Goal: Information Seeking & Learning: Learn about a topic

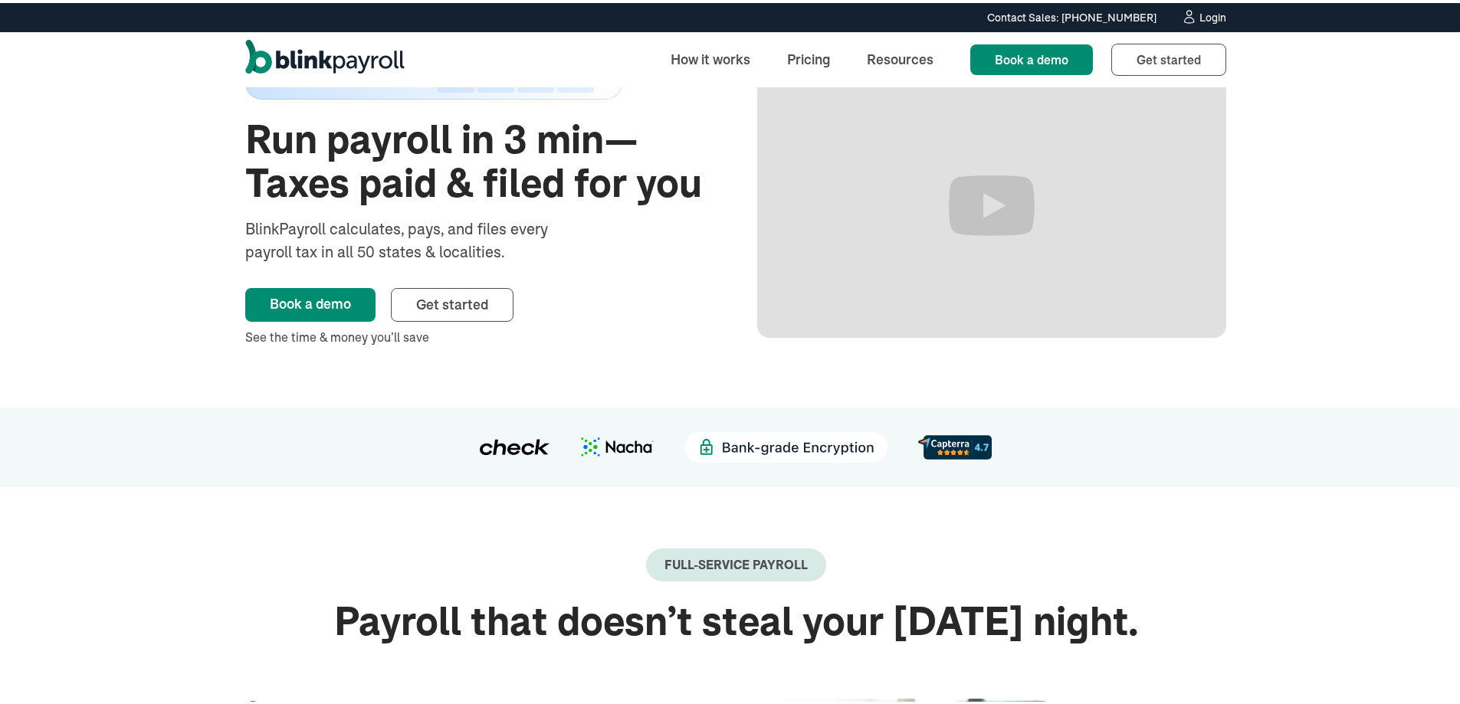
scroll to position [77, 0]
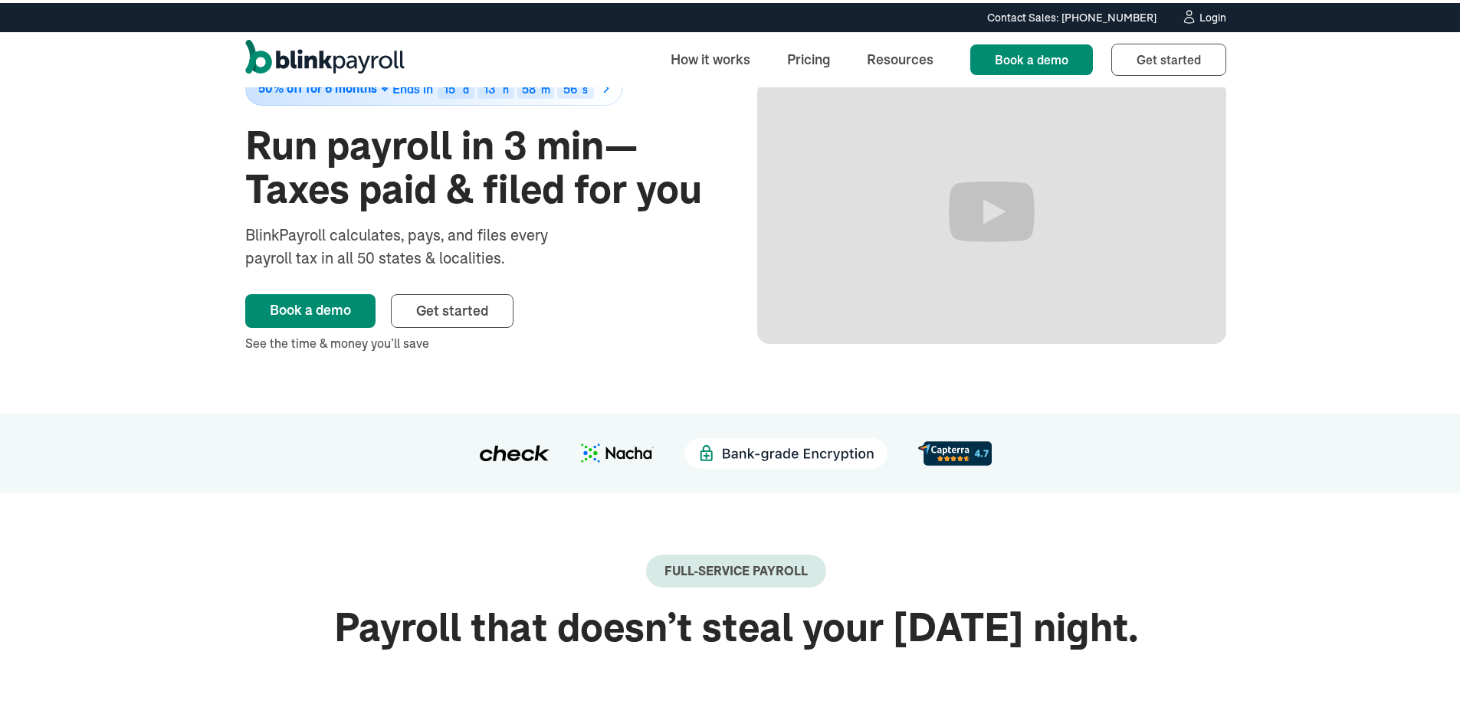
click at [1296, 217] on div "50% off for 6 months Ends in 15 d 13 h 58 m 56 s Run payroll in 3 min—Taxes pai…" at bounding box center [736, 209] width 1472 height 403
click at [164, 188] on div "50% off for 6 months Ends in 15 d 13 h 58 m 55 s Run payroll in 3 min—Taxes pai…" at bounding box center [736, 209] width 1472 height 403
click at [1294, 204] on div "50% off for 6 months Ends in 15 d 13 h 58 m 54 s Run payroll in 3 min—Taxes pai…" at bounding box center [736, 209] width 1472 height 403
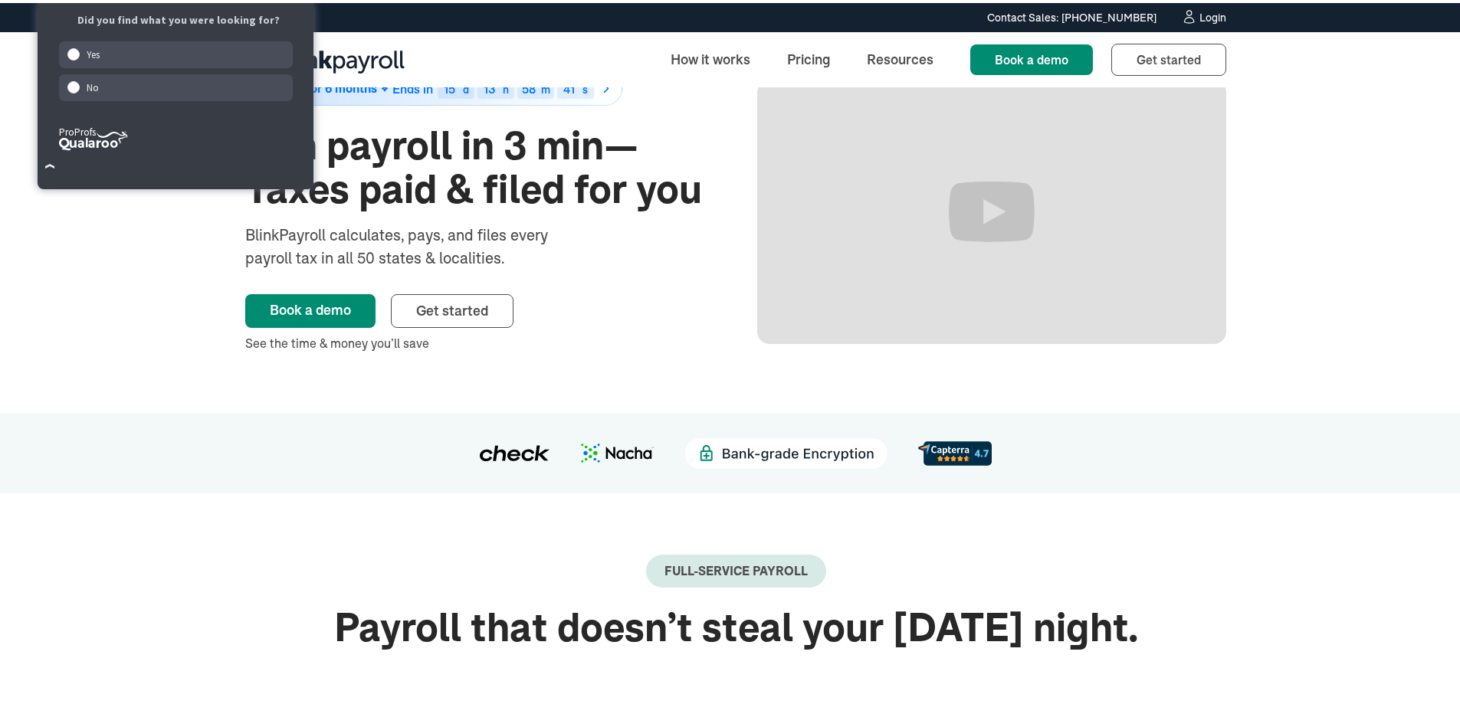
click at [619, 342] on div "See the time & money you’ll save" at bounding box center [479, 340] width 469 height 18
drag, startPoint x: 92, startPoint y: 328, endPoint x: 130, endPoint y: 234, distance: 101.8
click at [93, 328] on div "50% off for 6 months Ends in 15 d 13 h 58 m 40 s Run payroll in 3 min—Taxes pai…" at bounding box center [736, 209] width 1472 height 403
click at [671, 304] on div "Book a demo Get started" at bounding box center [479, 308] width 469 height 34
click at [446, 308] on span "Get started" at bounding box center [452, 308] width 72 height 18
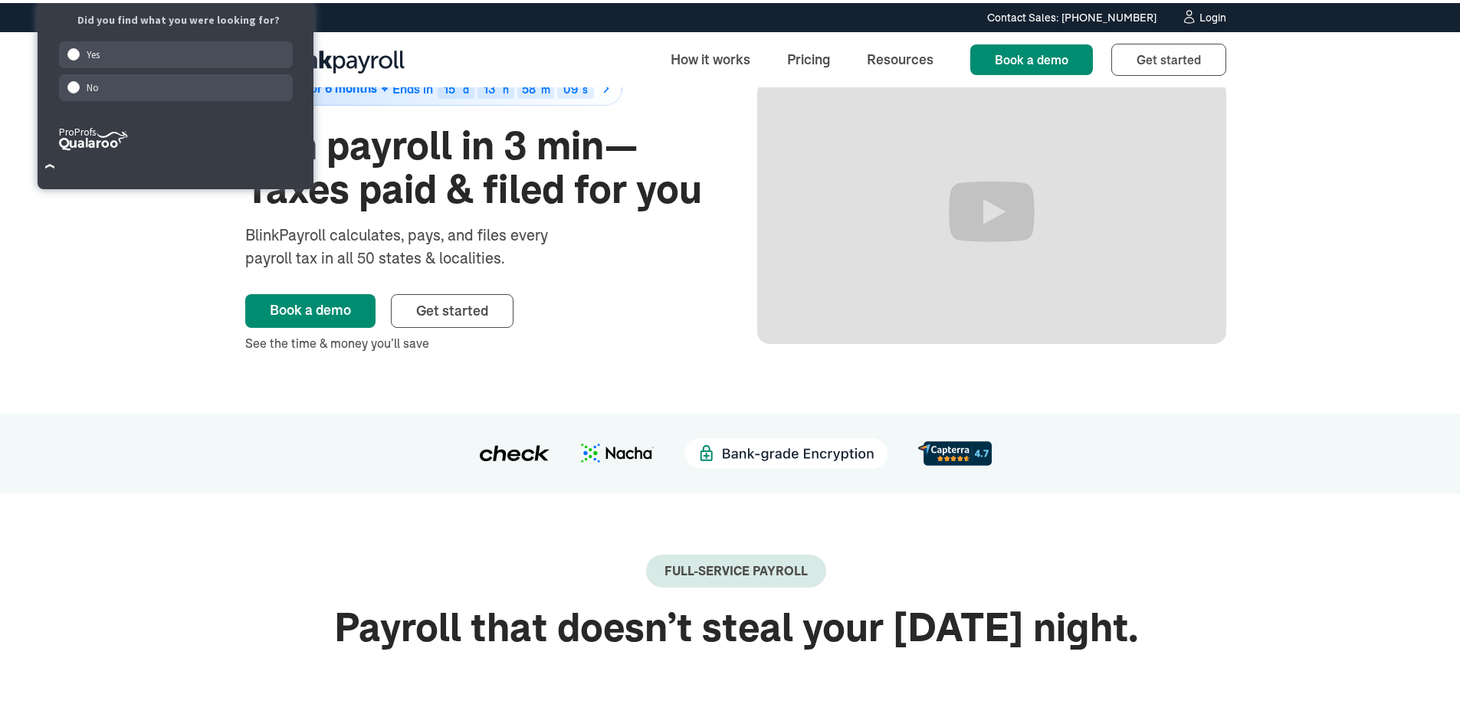
click at [1344, 126] on div "50% off for 6 months Ends in 15 d 13 h 58 m 09 s Run payroll in 3 min—Taxes pai…" at bounding box center [736, 209] width 1472 height 403
click at [300, 311] on link "Book a demo" at bounding box center [310, 308] width 130 height 34
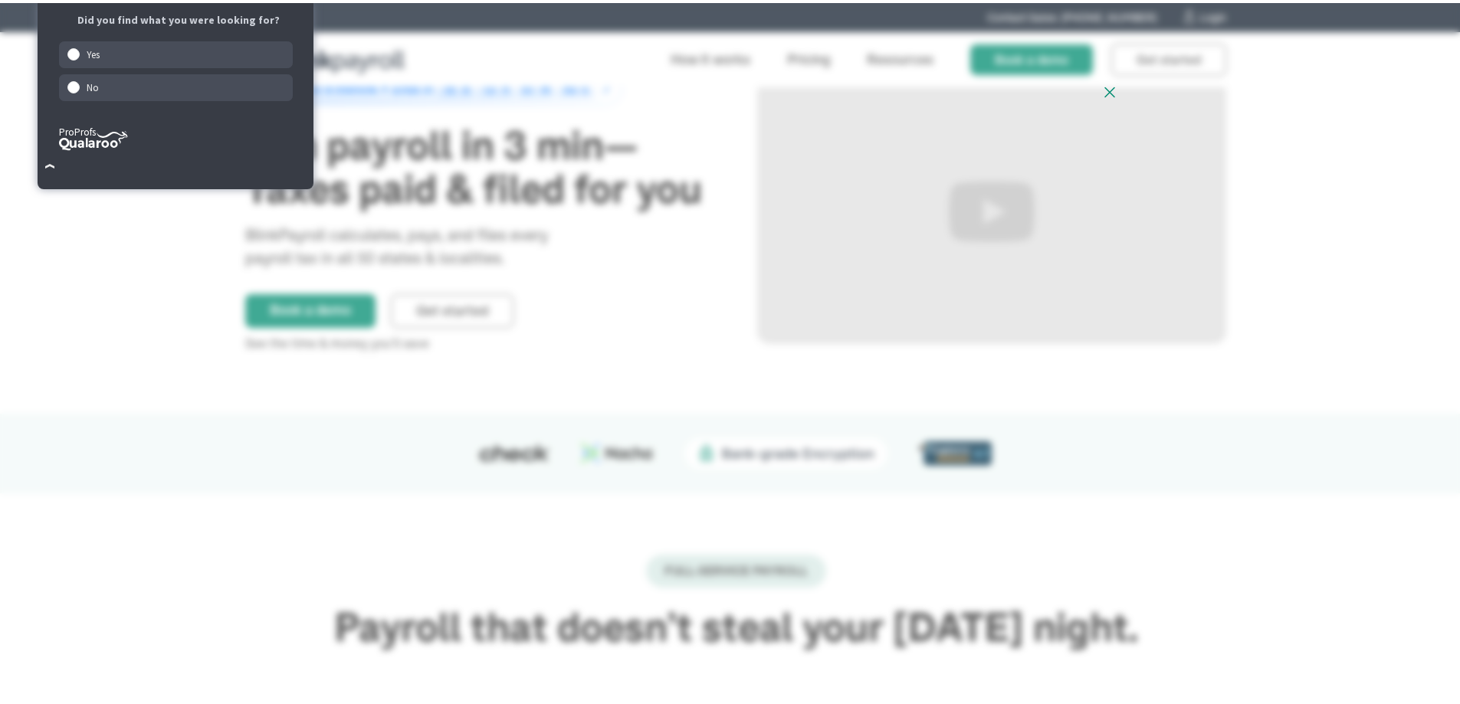
click at [149, 345] on div at bounding box center [736, 352] width 1472 height 704
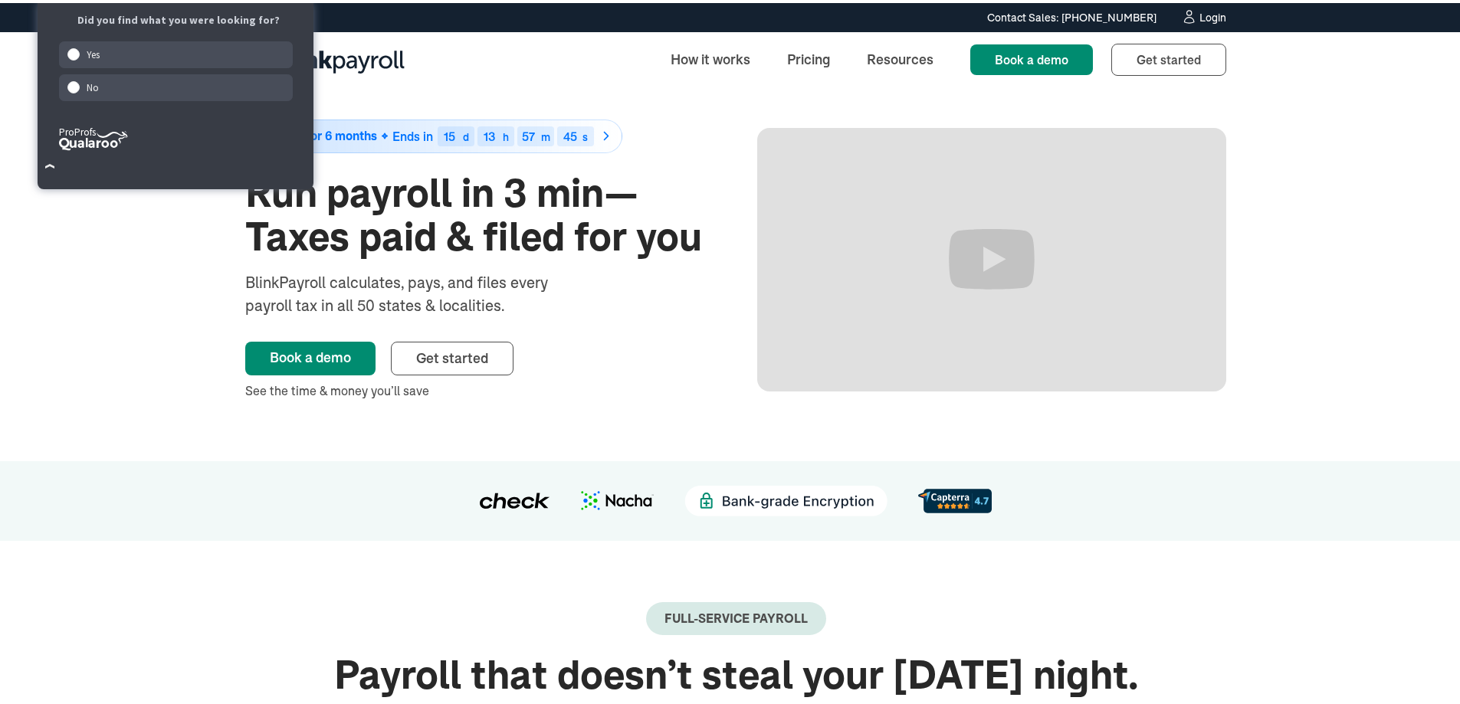
scroll to position [0, 0]
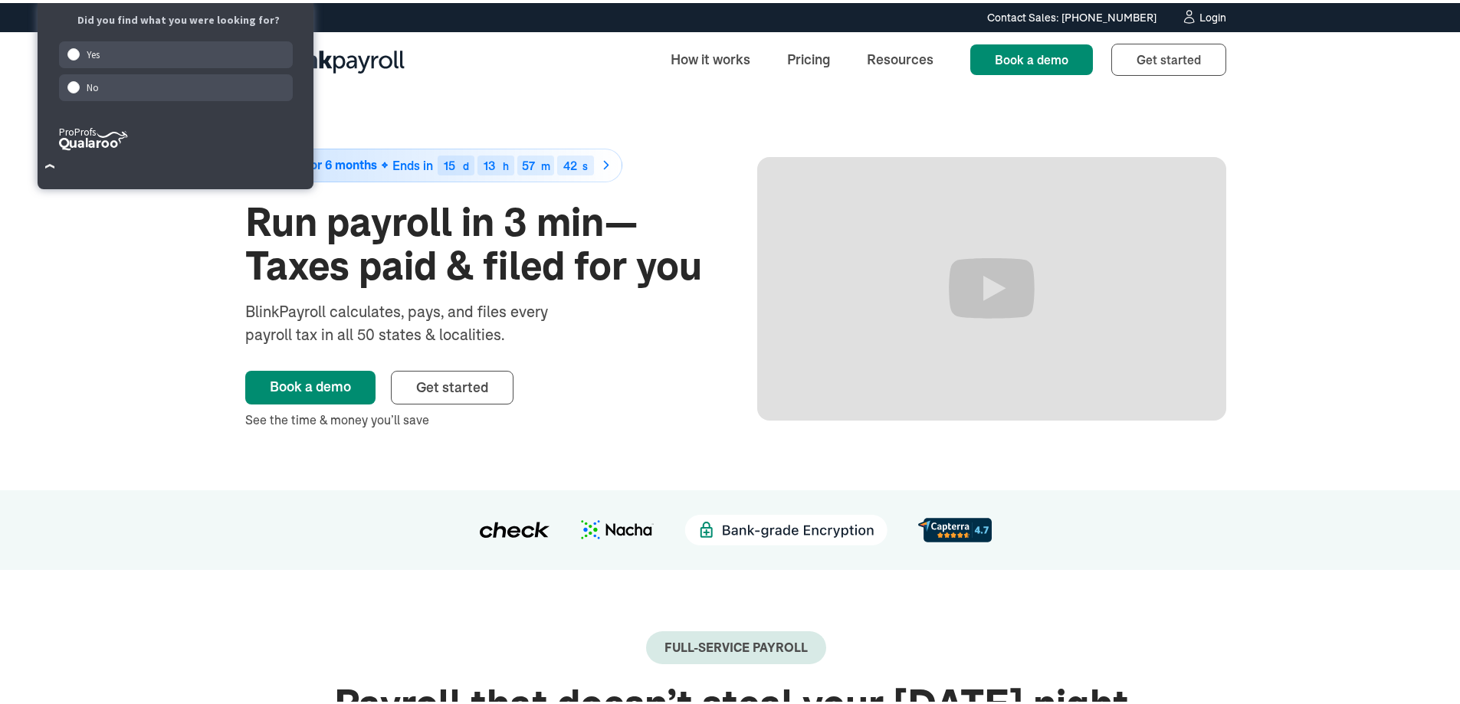
click at [99, 82] on div "No" at bounding box center [176, 84] width 235 height 27
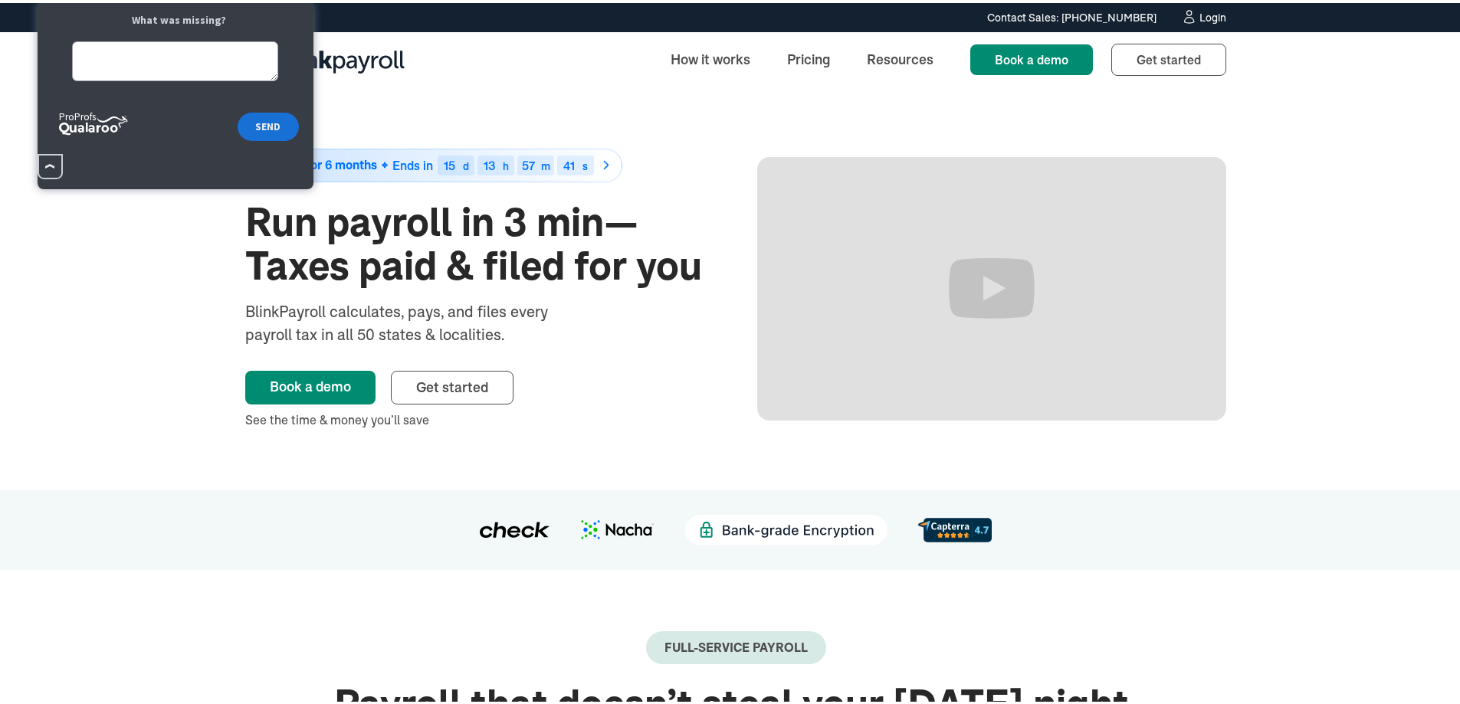
click at [42, 162] on button "×" at bounding box center [50, 163] width 25 height 25
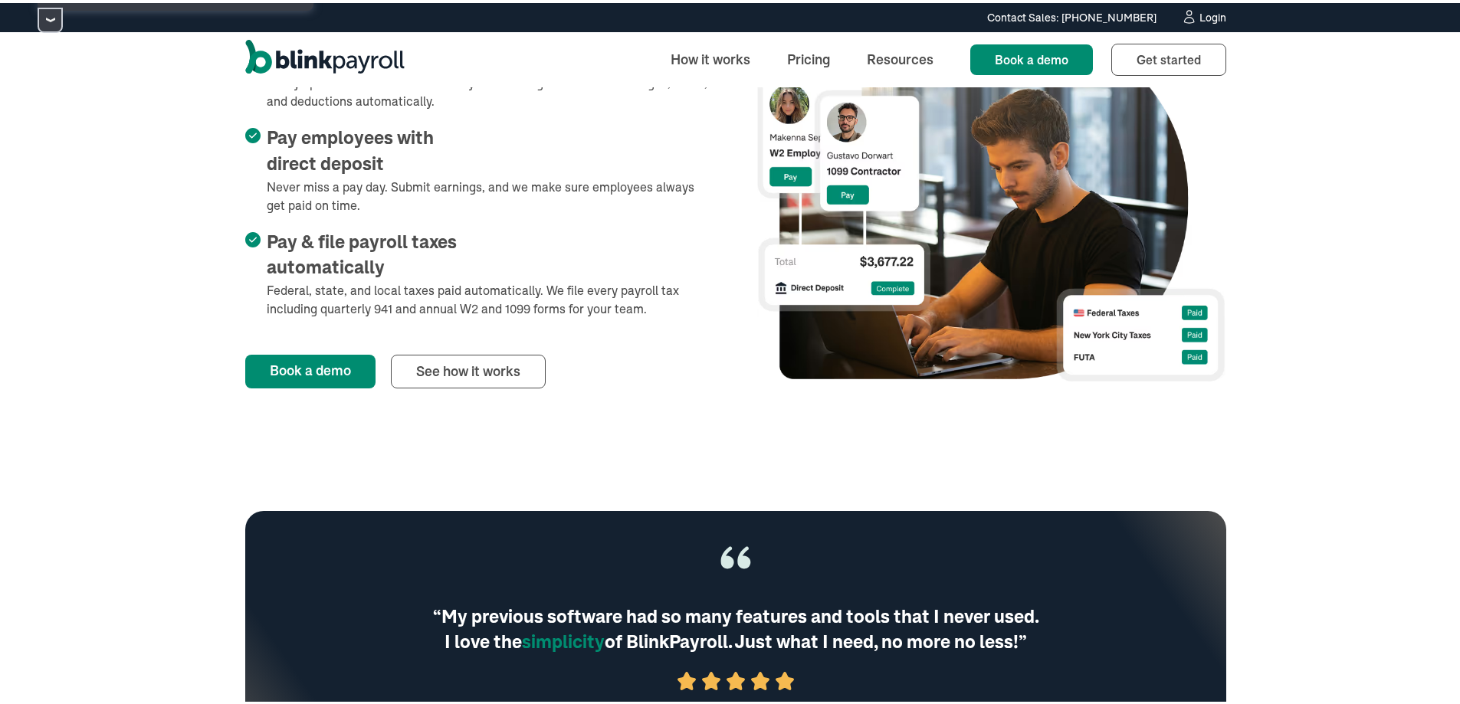
scroll to position [766, 0]
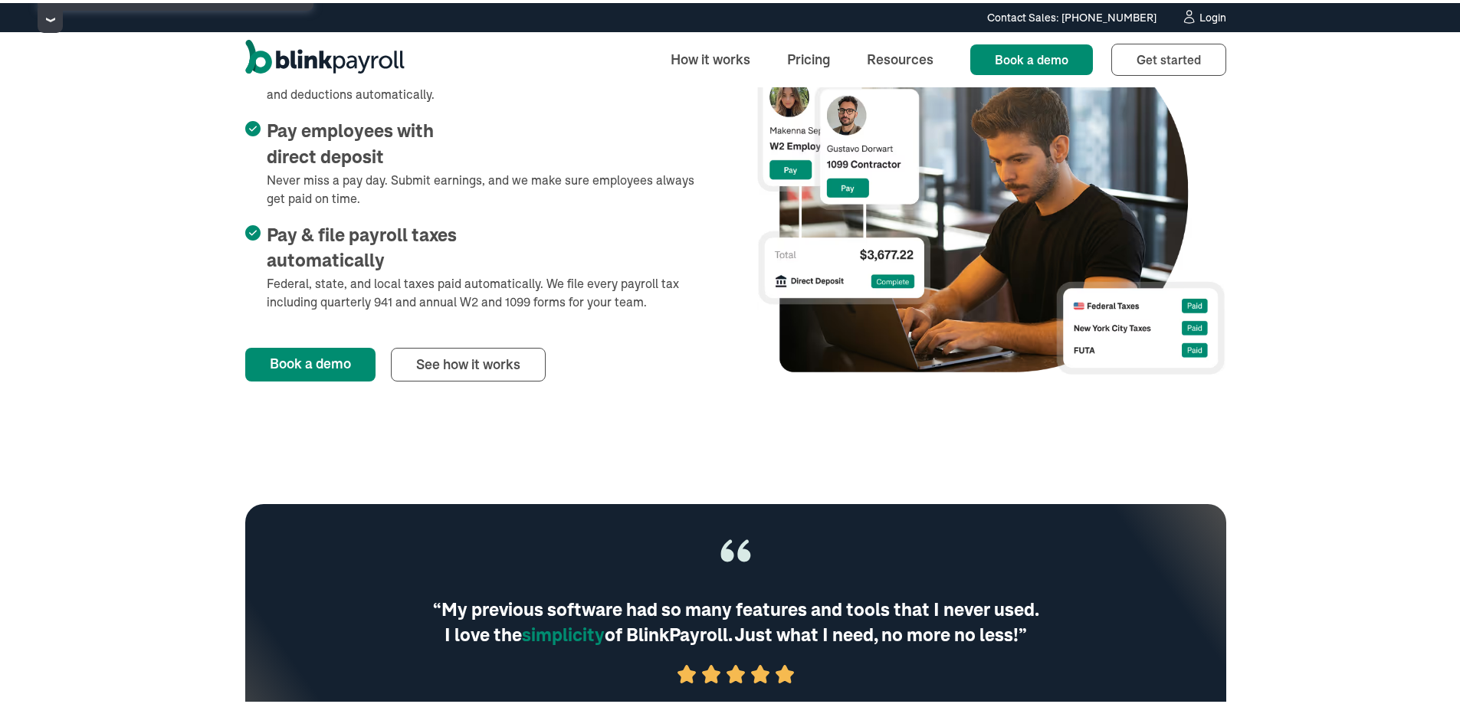
click at [455, 362] on link "See how it works" at bounding box center [468, 362] width 155 height 34
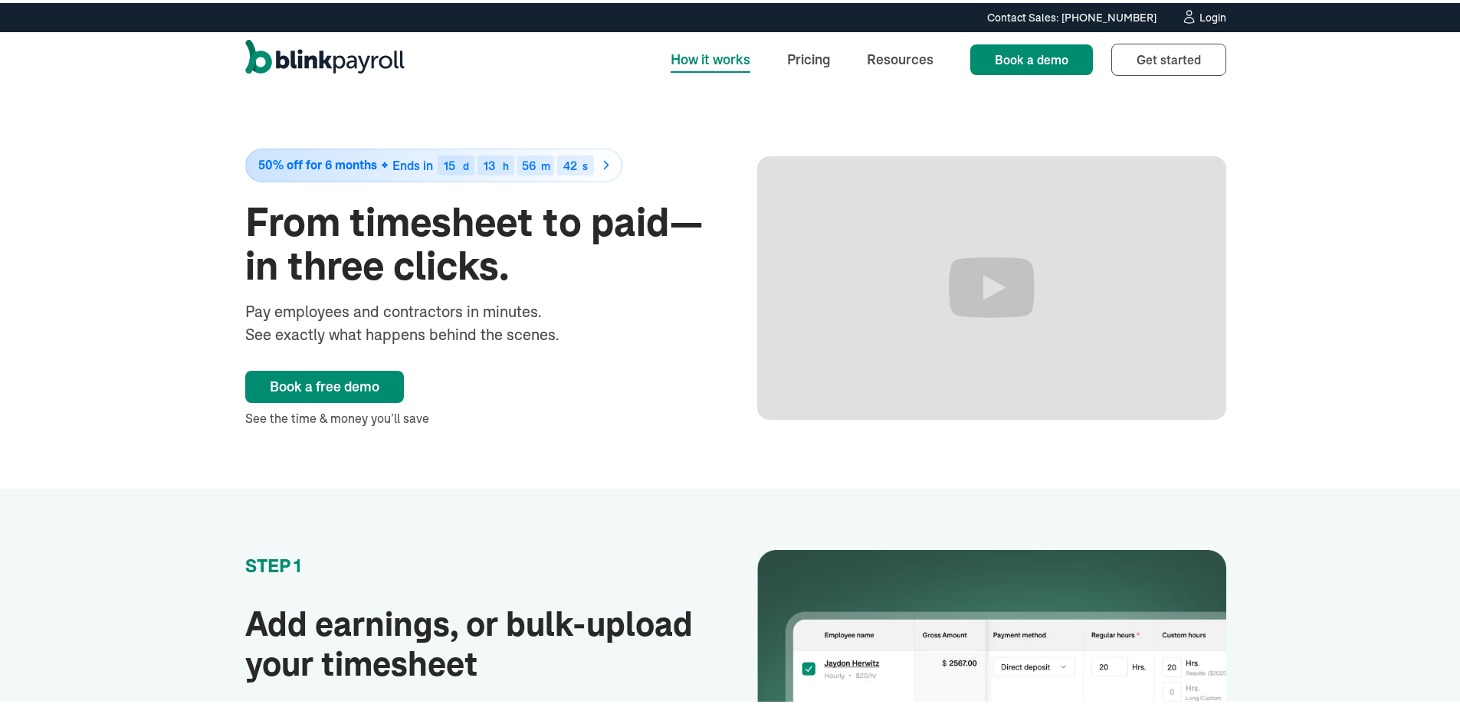
click at [1200, 15] on div "Login" at bounding box center [1213, 14] width 27 height 11
click at [896, 58] on link "Resources" at bounding box center [900, 56] width 91 height 33
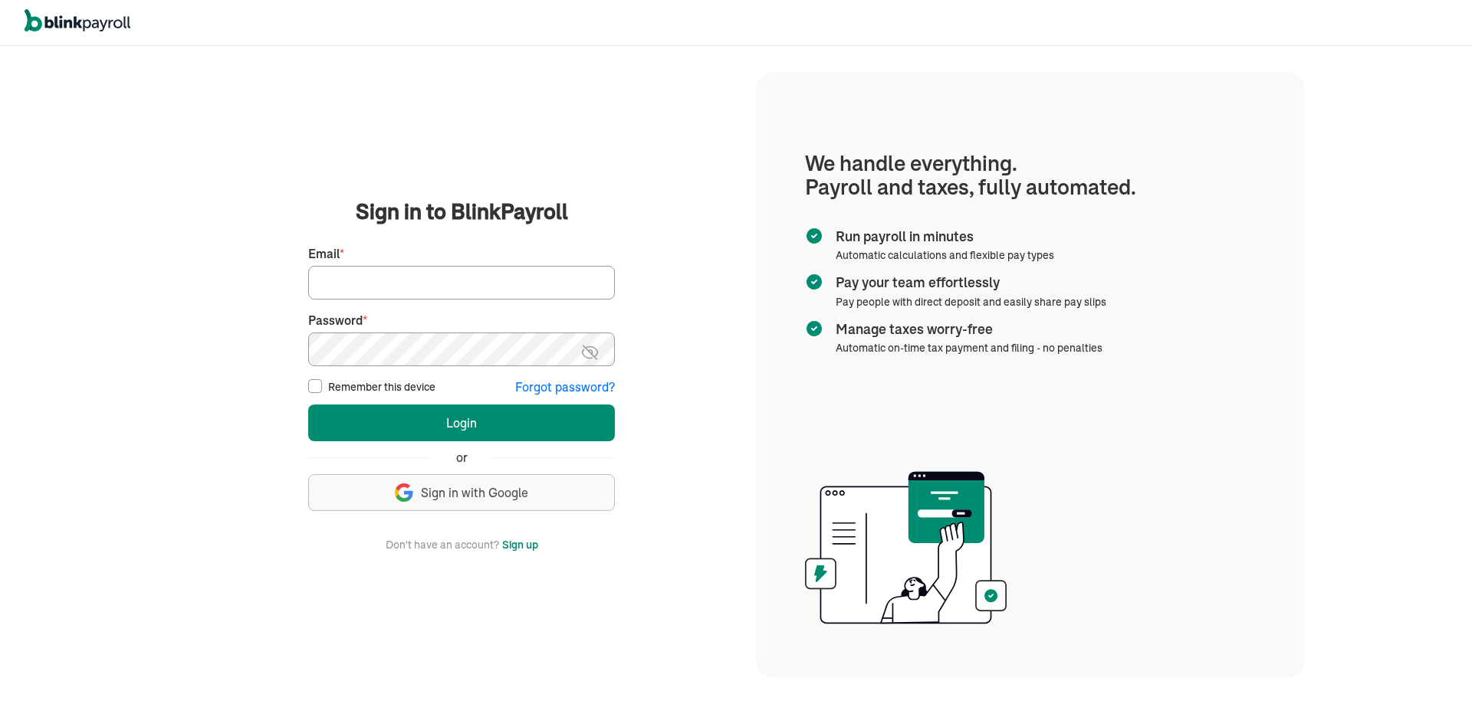
click at [365, 284] on input "Email *" at bounding box center [461, 283] width 307 height 34
